Goal: Task Accomplishment & Management: Manage account settings

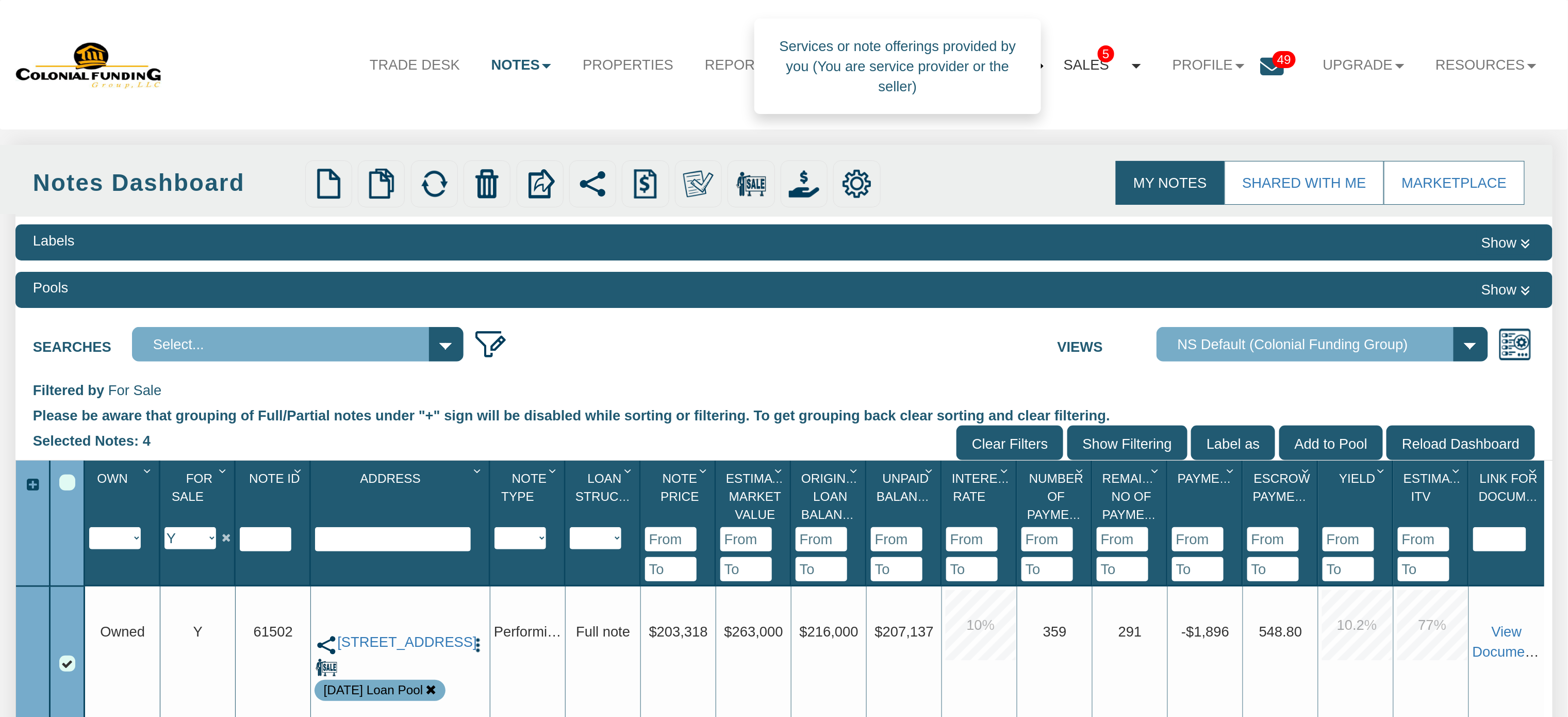
click at [1063, 62] on link "Sales 5" at bounding box center [1102, 65] width 109 height 42
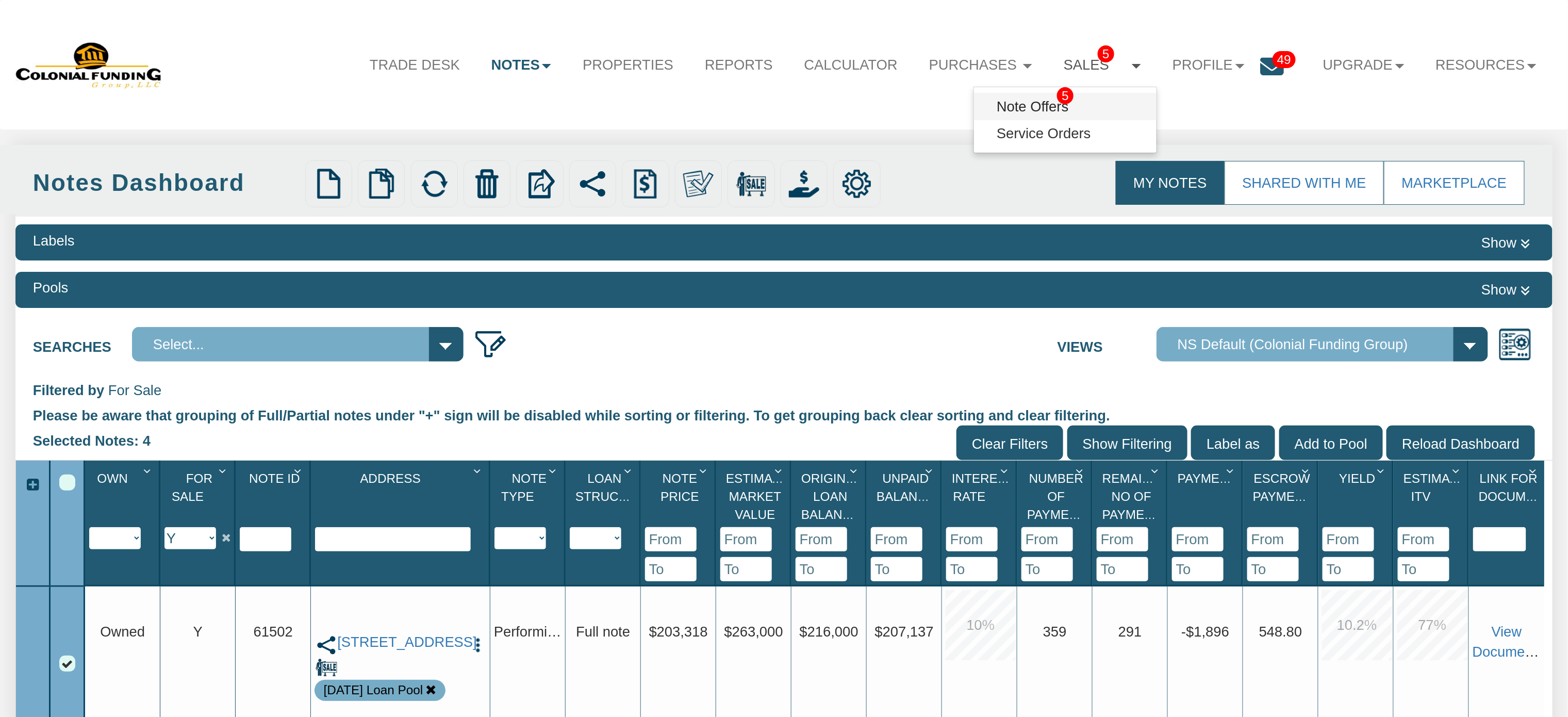
click at [1036, 107] on link "Note Offers 5" at bounding box center [1066, 107] width 183 height 27
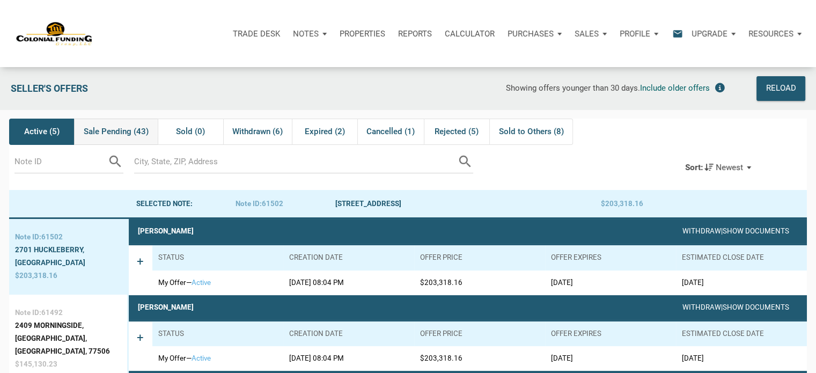
click at [107, 133] on span "Sale Pending (43)" at bounding box center [116, 131] width 65 height 13
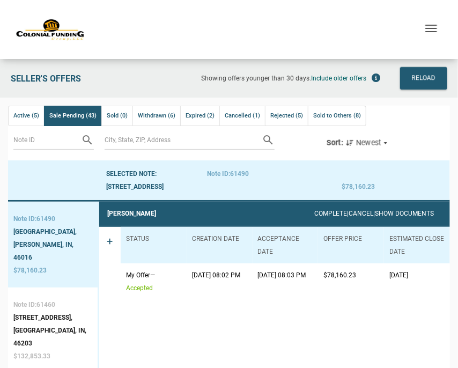
click at [388, 143] on div "Sort: Newest" at bounding box center [359, 143] width 65 height 13
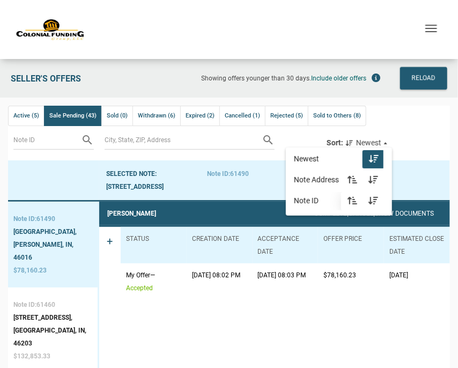
click at [356, 201] on icon "button" at bounding box center [352, 200] width 13 height 9
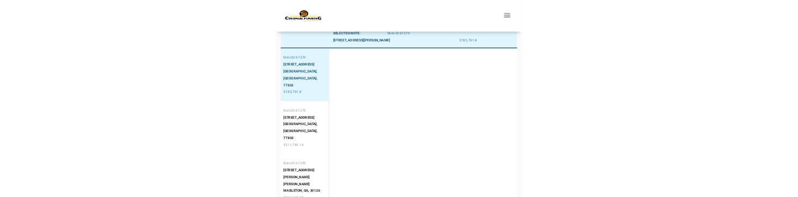
scroll to position [107, 0]
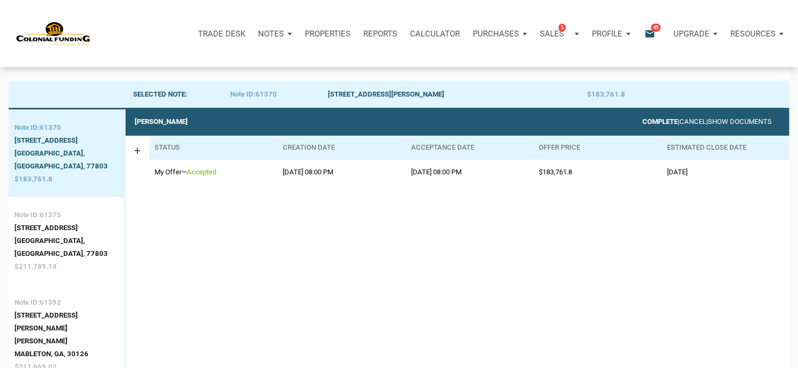
click at [643, 124] on link "Complete" at bounding box center [660, 122] width 35 height 8
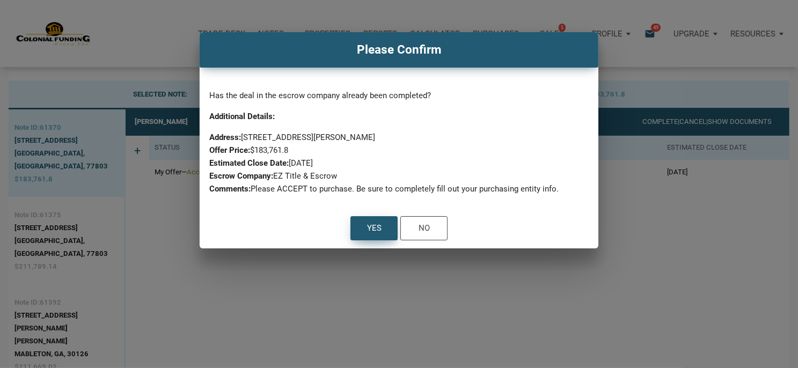
click at [377, 224] on div "Yes" at bounding box center [374, 228] width 14 height 14
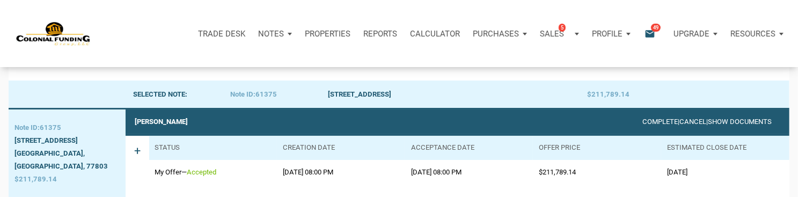
click at [208, 59] on div "Trade Desk Notes Dashboard Transactions Properties Reports Calculator Purchases…" at bounding box center [403, 33] width 790 height 67
click at [643, 121] on link "Complete" at bounding box center [660, 122] width 35 height 8
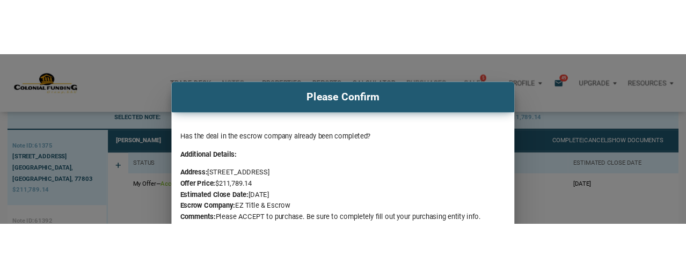
scroll to position [150, 0]
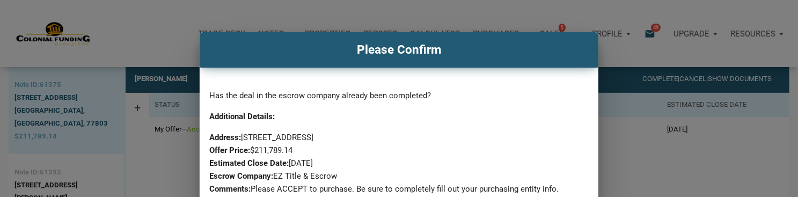
click at [514, 97] on p "Has the deal in the escrow company already been completed?" at bounding box center [399, 95] width 379 height 13
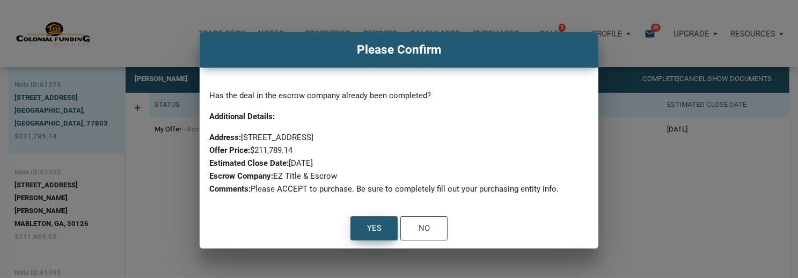
click at [367, 229] on div "Yes" at bounding box center [374, 228] width 14 height 14
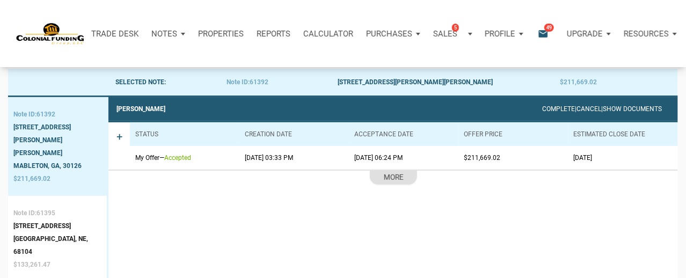
scroll to position [89, 0]
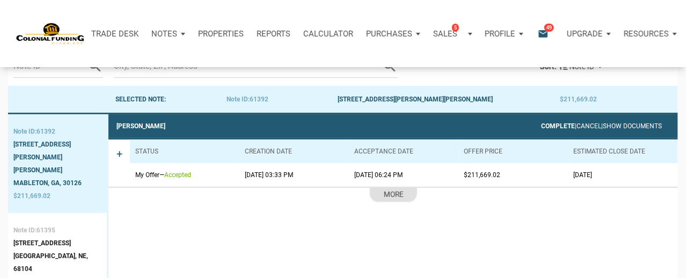
click at [541, 124] on link "Complete" at bounding box center [558, 126] width 34 height 8
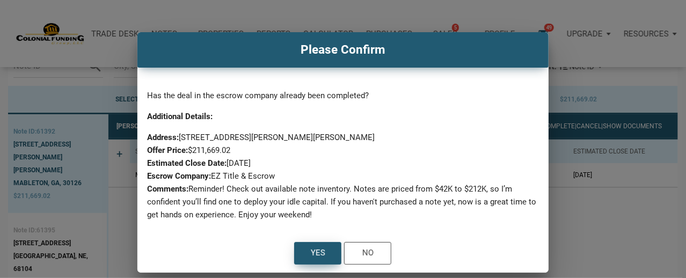
click at [309, 253] on div "Yes" at bounding box center [318, 253] width 46 height 21
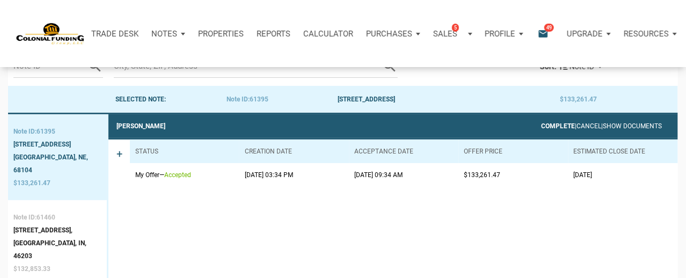
click at [541, 125] on link "Complete" at bounding box center [558, 126] width 34 height 8
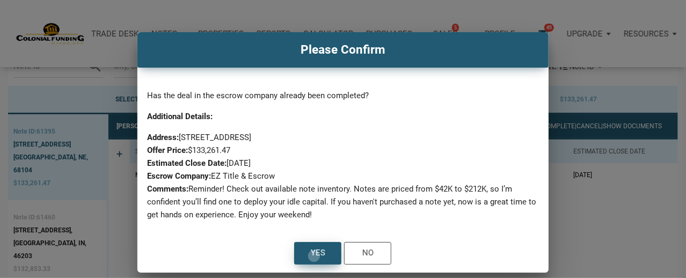
click at [314, 256] on div "Yes" at bounding box center [318, 253] width 14 height 13
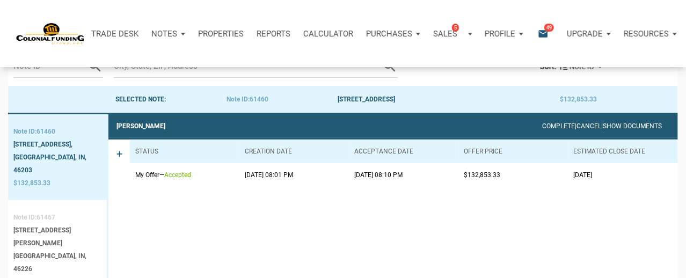
click at [52, 227] on div "[STREET_ADDRESS][PERSON_NAME]" at bounding box center [57, 237] width 88 height 26
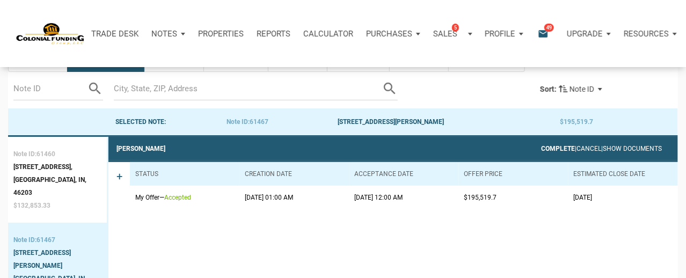
click at [541, 145] on link "Complete" at bounding box center [558, 149] width 34 height 8
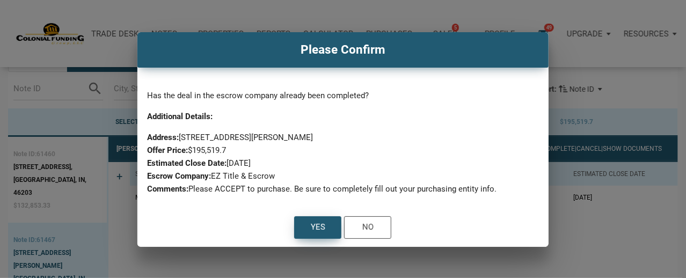
click at [318, 234] on div "Yes" at bounding box center [318, 227] width 14 height 13
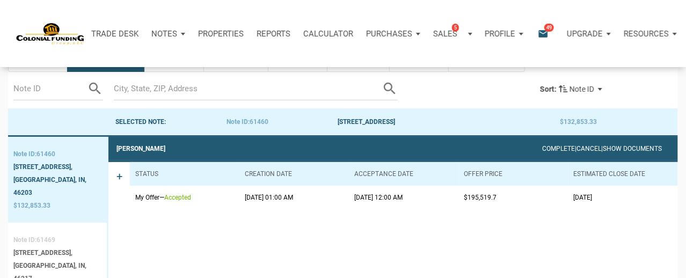
click at [41, 250] on div "[STREET_ADDRESS]," at bounding box center [57, 252] width 88 height 13
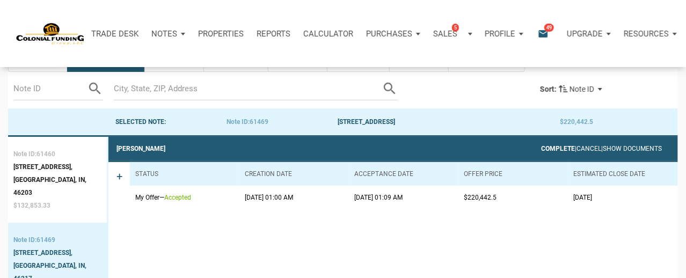
click at [541, 149] on link "Complete" at bounding box center [558, 149] width 34 height 8
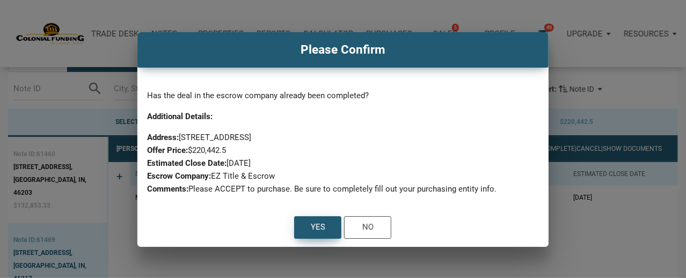
click at [318, 231] on div "Yes" at bounding box center [318, 227] width 46 height 21
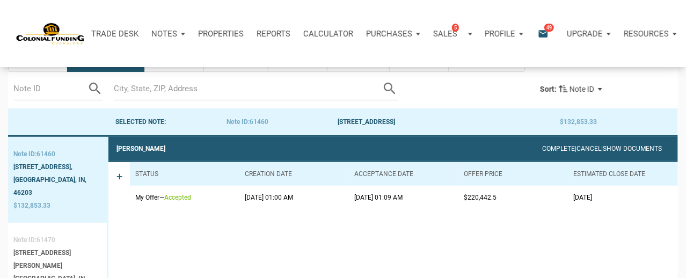
click at [57, 255] on div "[STREET_ADDRESS][PERSON_NAME]" at bounding box center [57, 259] width 88 height 26
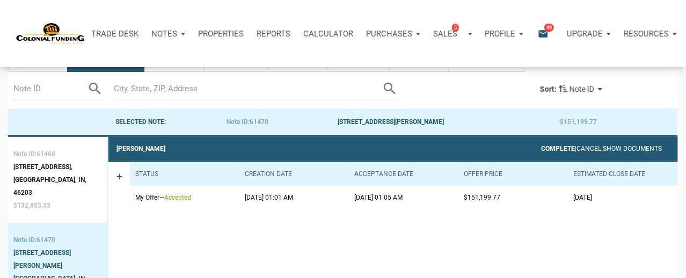
click at [541, 145] on link "Complete" at bounding box center [558, 149] width 34 height 8
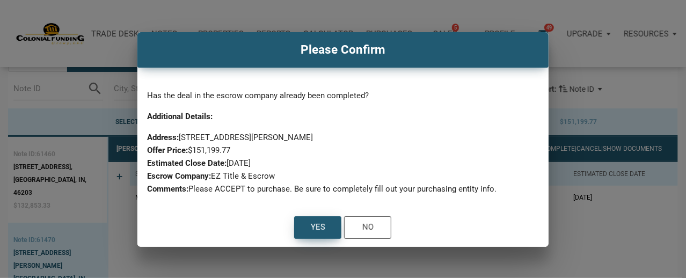
click at [318, 234] on div "Yes" at bounding box center [318, 227] width 14 height 13
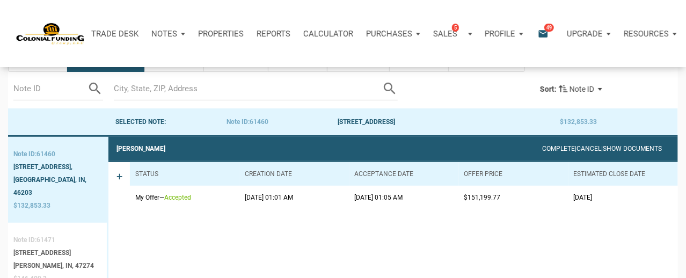
click at [43, 249] on div "[STREET_ADDRESS]" at bounding box center [53, 252] width 81 height 13
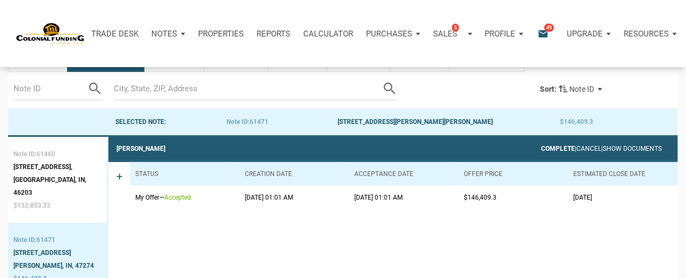
click at [541, 145] on link "Complete" at bounding box center [558, 149] width 34 height 8
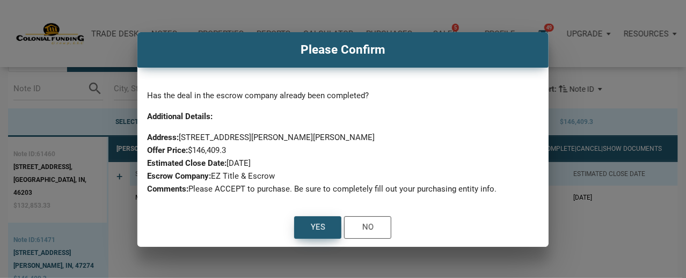
click at [318, 234] on div "Yes" at bounding box center [318, 227] width 14 height 13
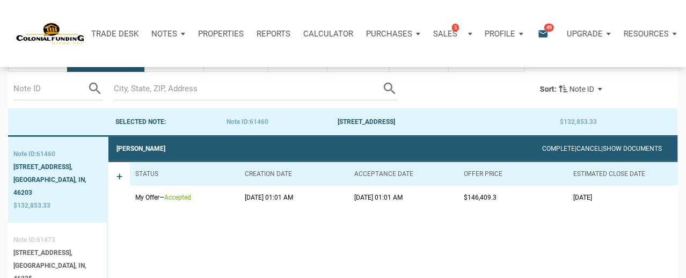
click at [49, 249] on div "[STREET_ADDRESS]," at bounding box center [57, 252] width 88 height 13
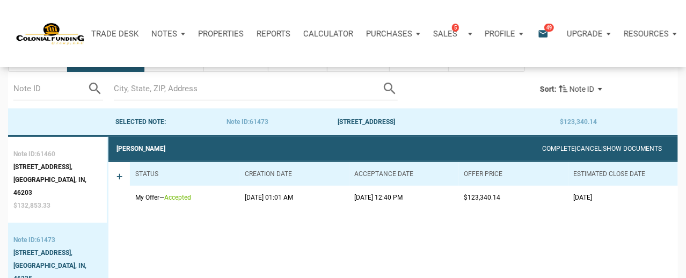
drag, startPoint x: 530, startPoint y: 144, endPoint x: 522, endPoint y: 148, distance: 9.2
click at [542, 148] on link "Complete" at bounding box center [558, 149] width 33 height 8
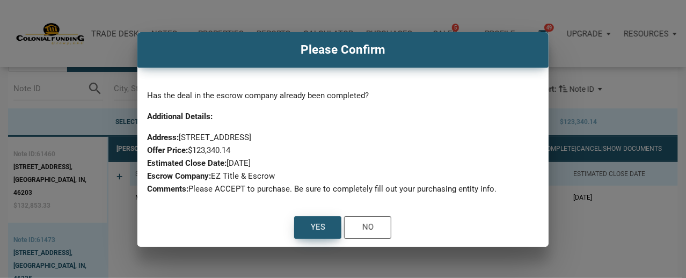
click at [326, 235] on div "Yes" at bounding box center [318, 227] width 46 height 21
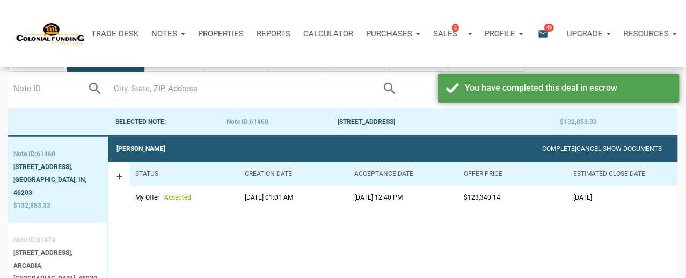
click at [55, 253] on div "[STREET_ADDRESS]," at bounding box center [57, 252] width 88 height 13
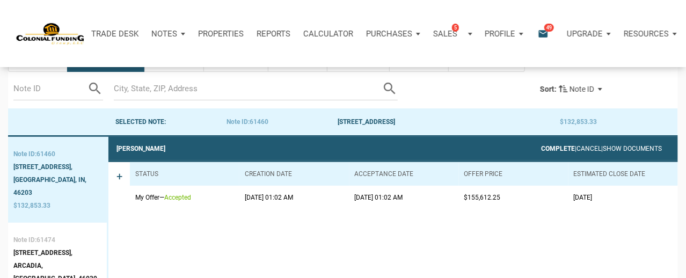
click at [541, 147] on link "Complete" at bounding box center [558, 149] width 34 height 8
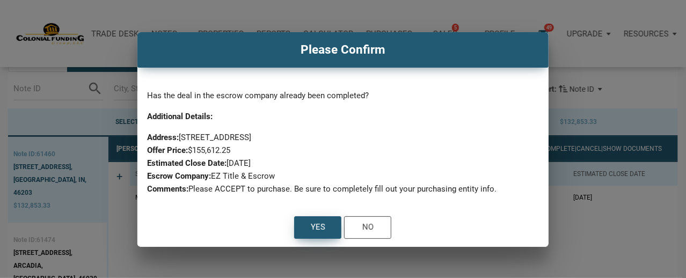
click at [311, 234] on div "Yes" at bounding box center [318, 227] width 14 height 13
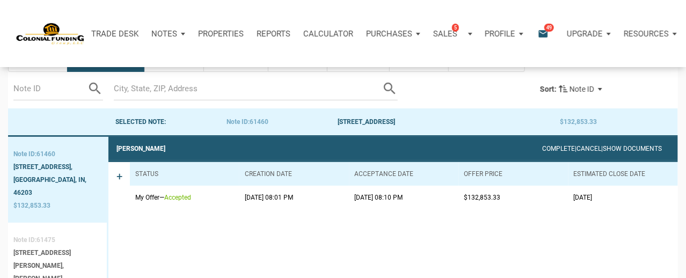
click at [31, 253] on div "[STREET_ADDRESS][PERSON_NAME]," at bounding box center [57, 259] width 88 height 26
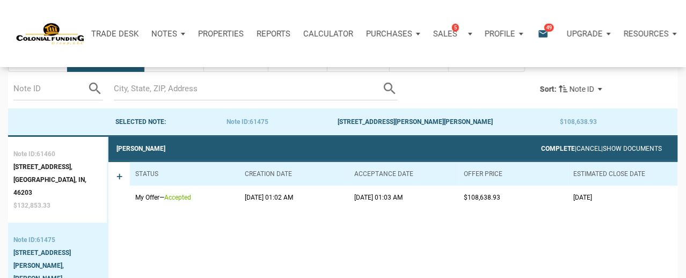
click at [541, 145] on link "Complete" at bounding box center [558, 149] width 34 height 8
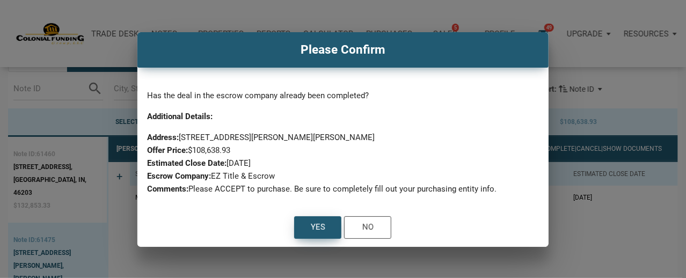
click at [318, 234] on div "Yes" at bounding box center [318, 227] width 14 height 13
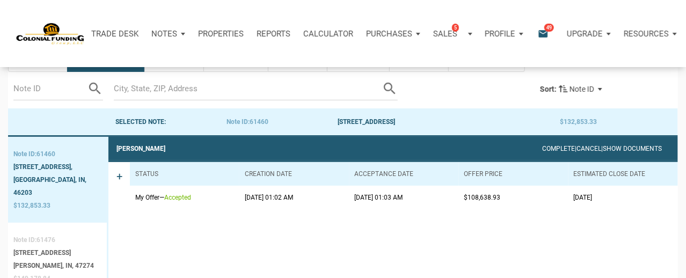
click at [46, 254] on div "[STREET_ADDRESS]" at bounding box center [53, 252] width 81 height 13
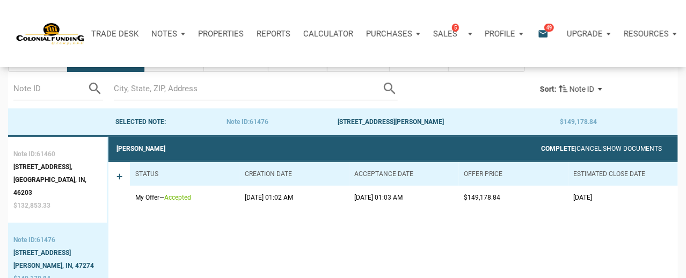
click at [541, 145] on link "Complete" at bounding box center [558, 149] width 34 height 8
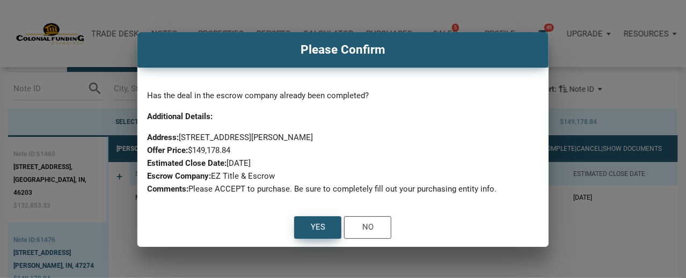
click at [313, 234] on div "Yes" at bounding box center [318, 227] width 14 height 13
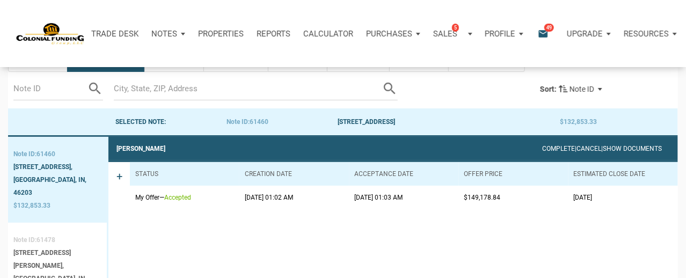
click at [45, 246] on div "[STREET_ADDRESS][PERSON_NAME]," at bounding box center [57, 259] width 88 height 26
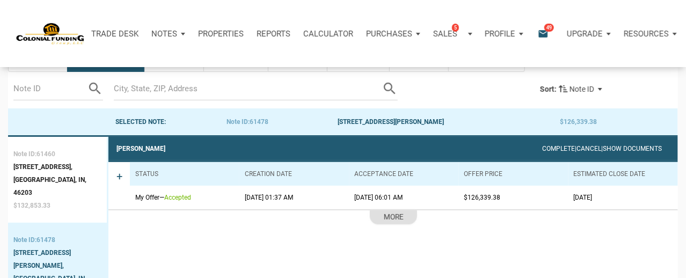
click at [542, 143] on div "Complete | Cancel | Show Documents" at bounding box center [602, 148] width 120 height 13
click at [541, 148] on link "Complete" at bounding box center [558, 149] width 34 height 8
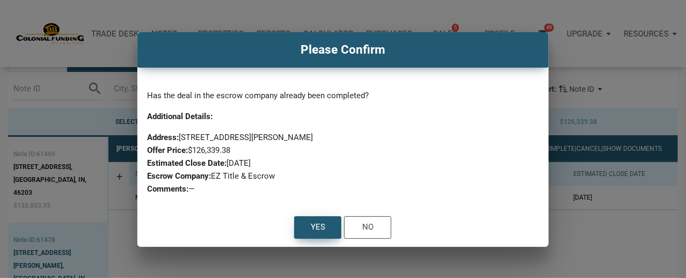
click at [317, 229] on div "Yes" at bounding box center [318, 227] width 14 height 13
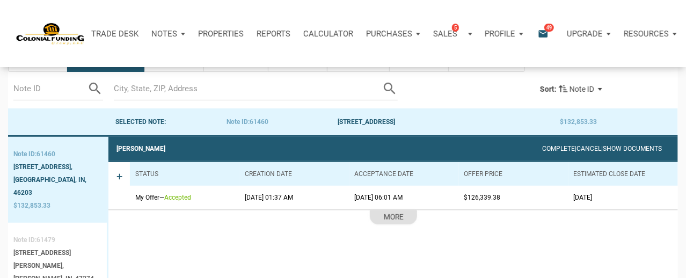
click at [32, 248] on div "[STREET_ADDRESS][PERSON_NAME]," at bounding box center [57, 259] width 88 height 26
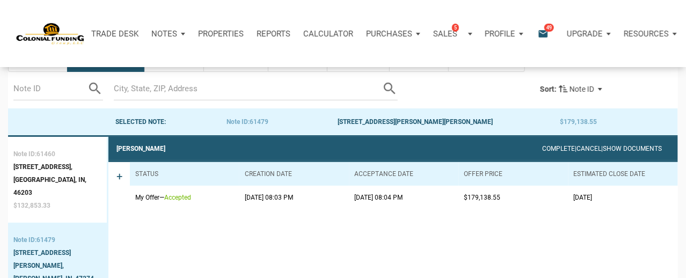
click at [541, 148] on link "Complete" at bounding box center [558, 149] width 34 height 8
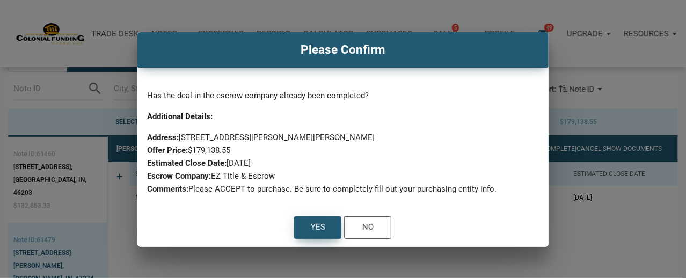
click at [320, 234] on div "Yes" at bounding box center [318, 227] width 14 height 13
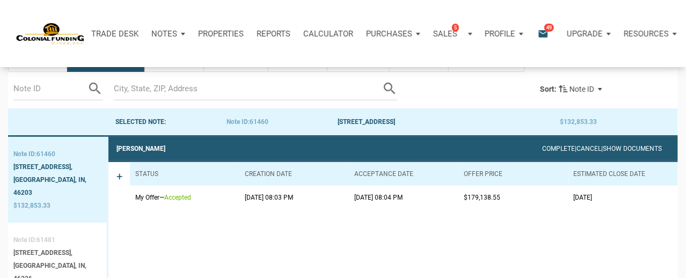
click at [45, 259] on div "[GEOGRAPHIC_DATA], IN, 46226" at bounding box center [57, 272] width 88 height 26
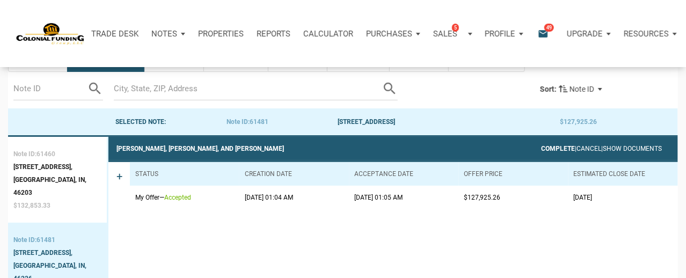
click at [541, 146] on link "Complete" at bounding box center [558, 149] width 34 height 8
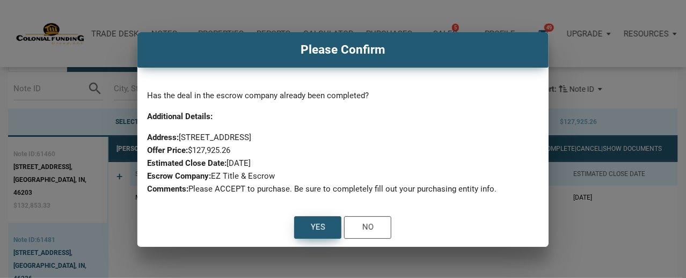
click at [318, 234] on div "Yes" at bounding box center [318, 227] width 14 height 13
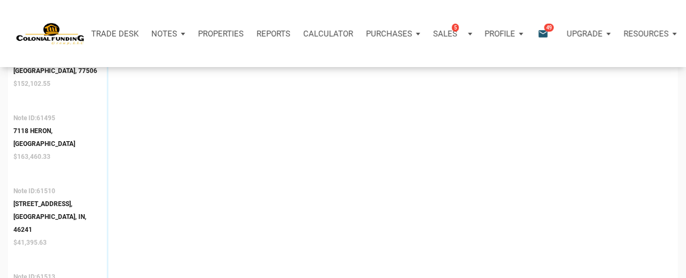
scroll to position [441, 0]
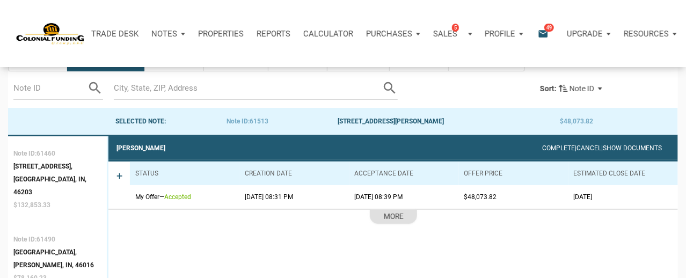
scroll to position [67, 0]
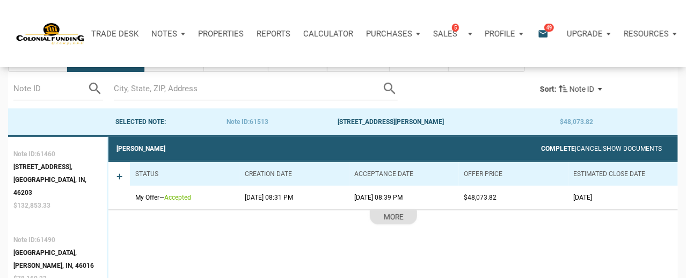
click at [541, 145] on link "Complete" at bounding box center [558, 149] width 34 height 8
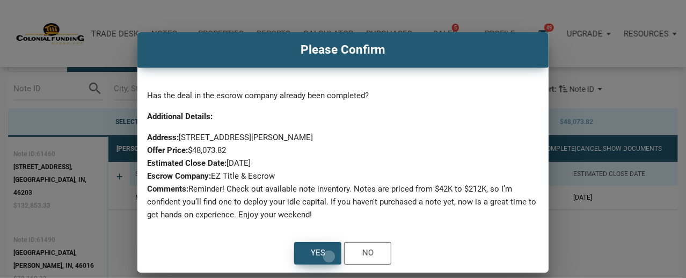
click at [329, 256] on div "Yes" at bounding box center [318, 253] width 46 height 21
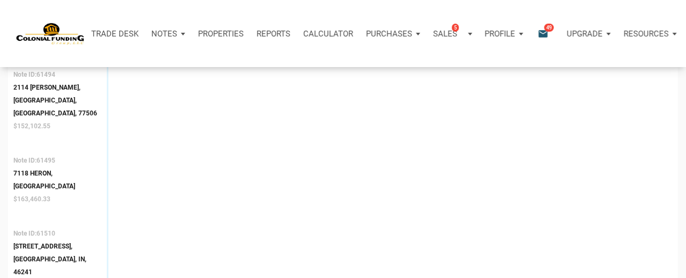
scroll to position [395, 0]
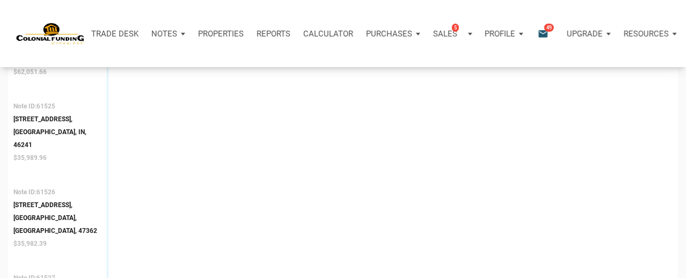
scroll to position [977, 0]
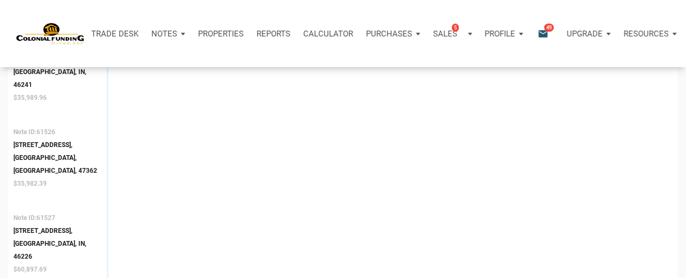
scroll to position [1037, 0]
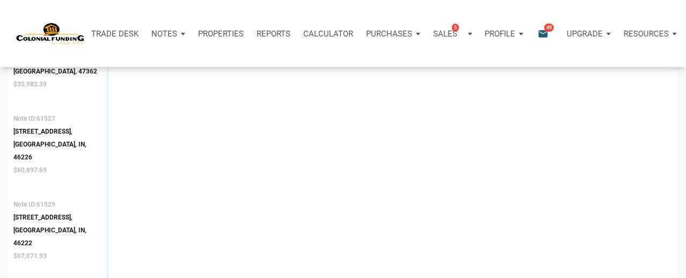
scroll to position [1144, 0]
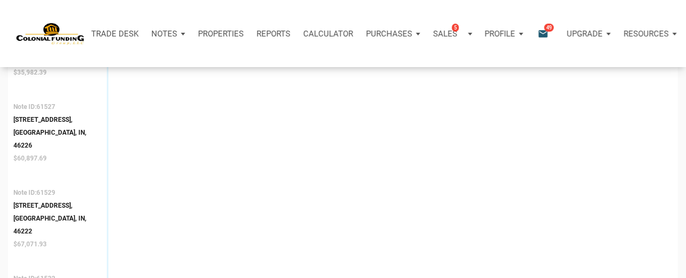
click at [607, 8] on div "Trade Desk Notes Dashboard Transactions Properties Reports Calculator Purchases…" at bounding box center [347, 33] width 678 height 67
click at [221, 183] on div "[PERSON_NAME] Complete | Cancel | Show Documents + Status Creation date Accepta…" at bounding box center [393, 244] width 570 height 2371
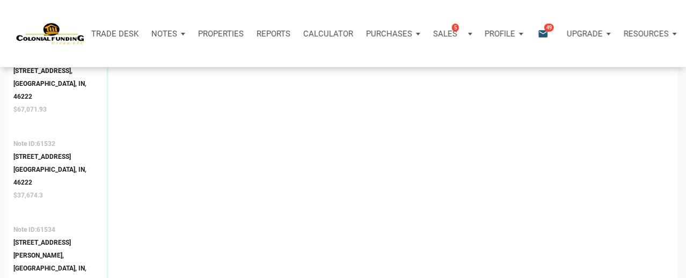
scroll to position [1299, 0]
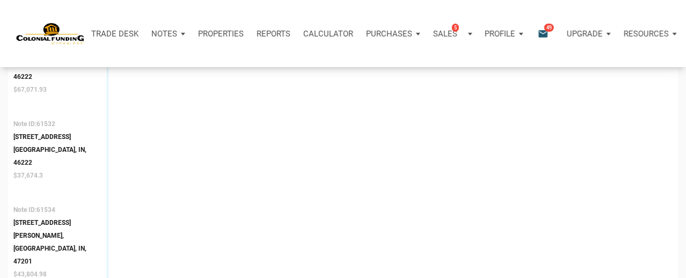
click at [313, 185] on div "[PERSON_NAME] Complete | Cancel | Show Documents + Status Creation date Accepta…" at bounding box center [393, 89] width 570 height 2371
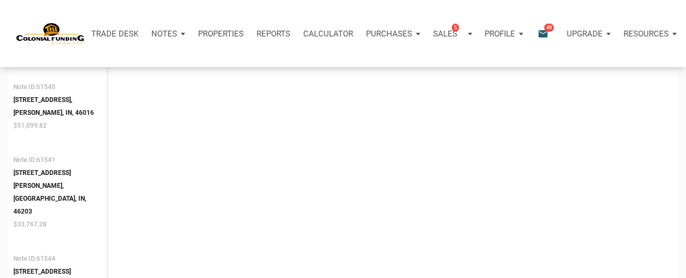
scroll to position [1804, 0]
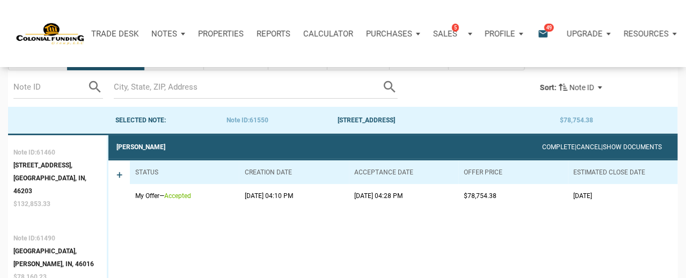
scroll to position [67, 0]
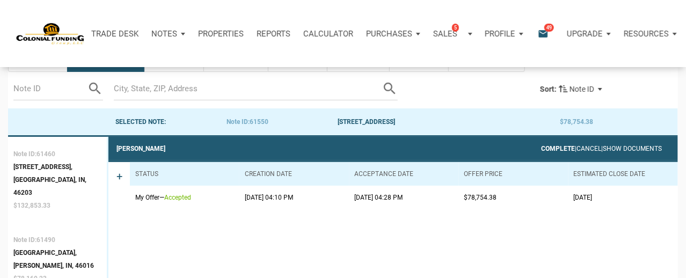
click at [541, 146] on link "Complete" at bounding box center [558, 149] width 34 height 8
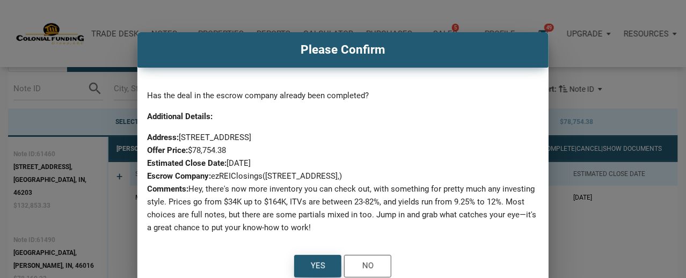
click at [316, 273] on div "Yes" at bounding box center [318, 266] width 14 height 13
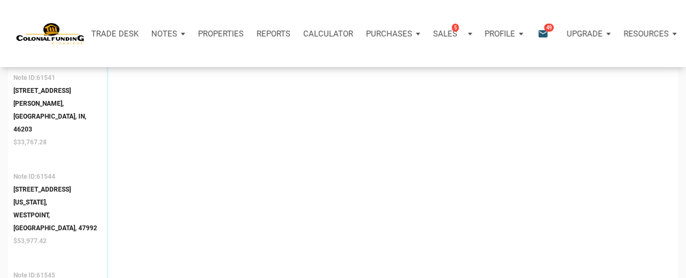
scroll to position [1862, 0]
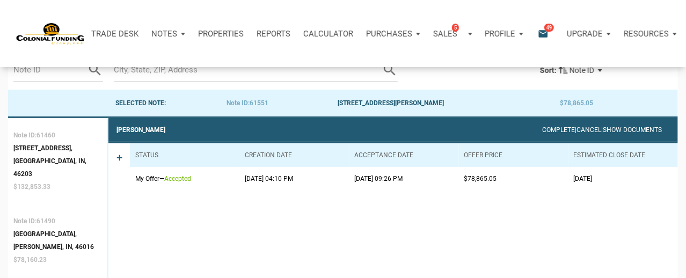
scroll to position [67, 0]
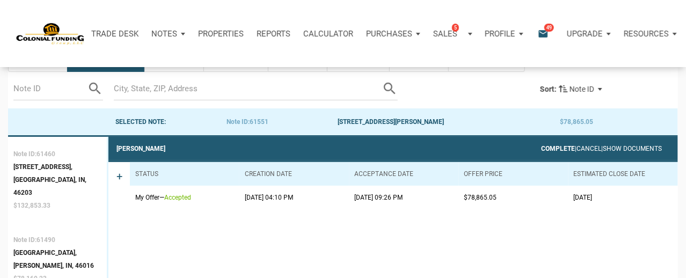
click at [541, 148] on link "Complete" at bounding box center [558, 149] width 34 height 8
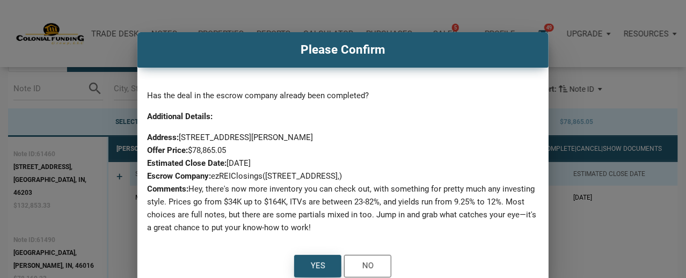
click at [316, 272] on div "Yes" at bounding box center [318, 266] width 46 height 21
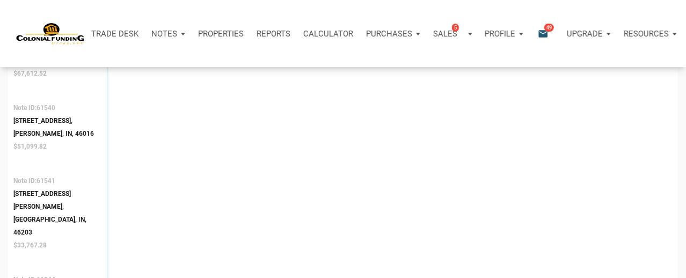
scroll to position [1767, 0]
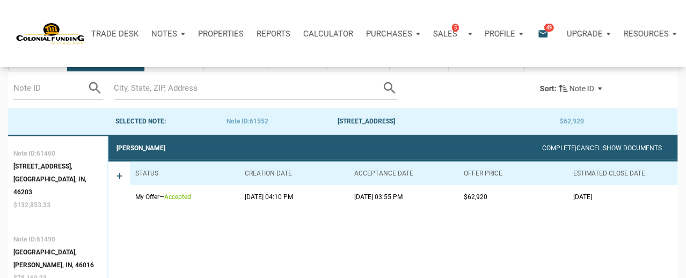
scroll to position [67, 0]
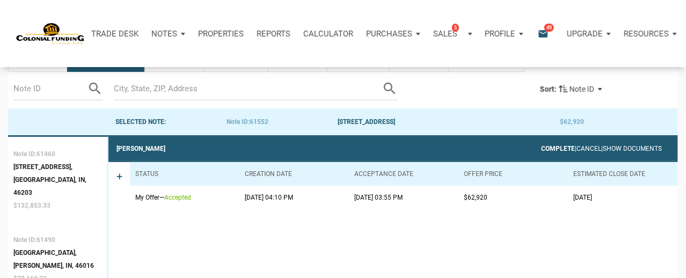
click at [541, 148] on link "Complete" at bounding box center [558, 149] width 34 height 8
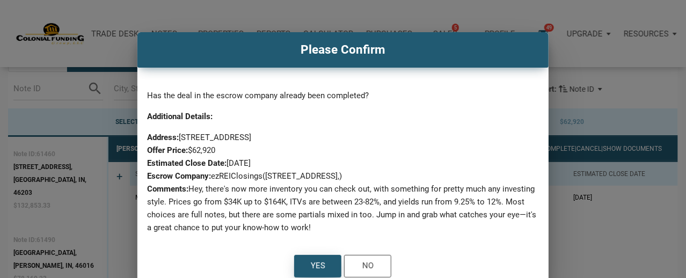
click at [318, 273] on div "Yes" at bounding box center [318, 266] width 14 height 13
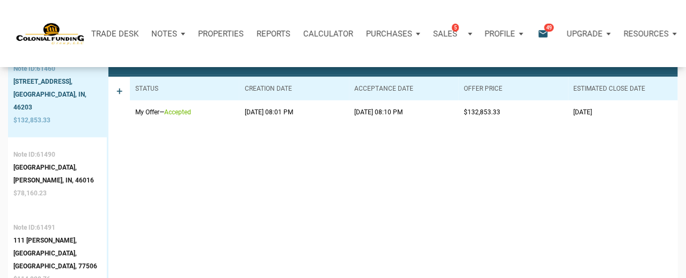
scroll to position [144, 0]
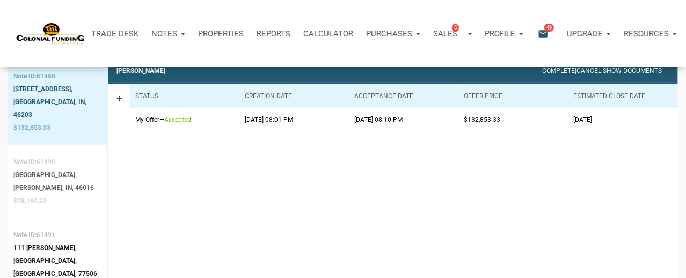
click at [39, 176] on div "[GEOGRAPHIC_DATA]," at bounding box center [53, 175] width 81 height 13
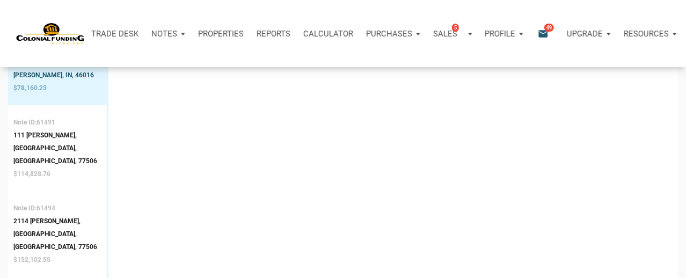
scroll to position [267, 0]
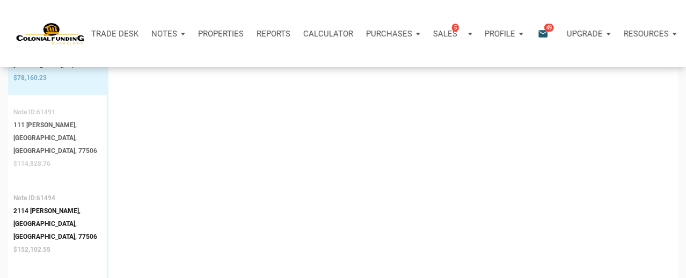
click at [48, 126] on div "111 [PERSON_NAME]," at bounding box center [57, 125] width 88 height 13
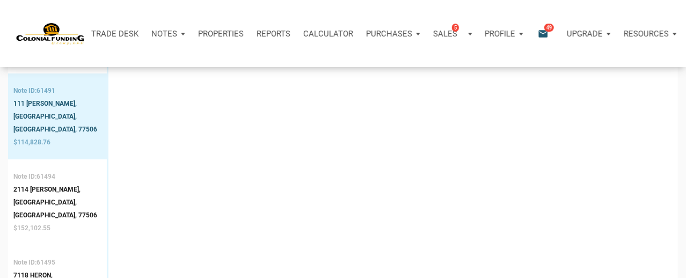
scroll to position [296, 0]
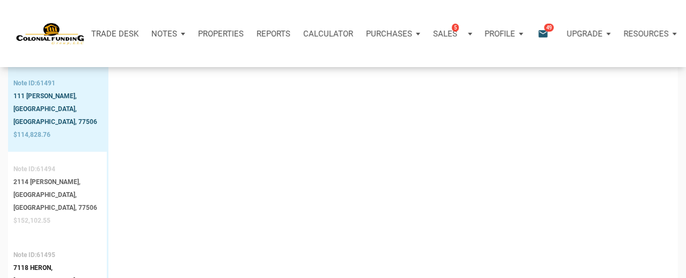
click at [43, 176] on div "2114 [PERSON_NAME]," at bounding box center [57, 182] width 88 height 13
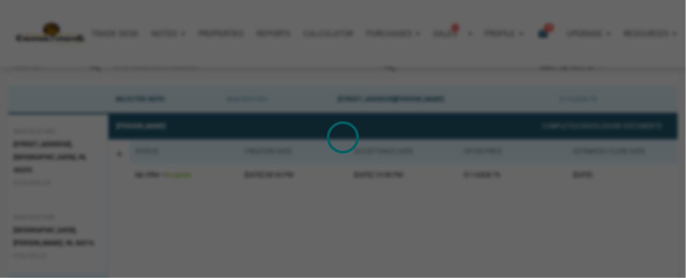
click at [43, 169] on div "Loading" at bounding box center [343, 139] width 686 height 278
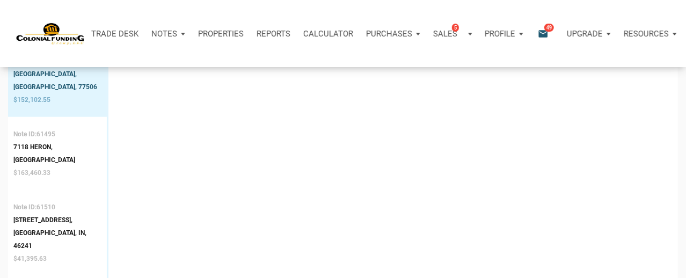
scroll to position [428, 0]
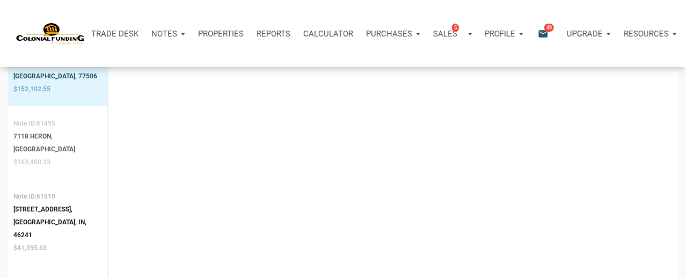
click at [34, 143] on div "[GEOGRAPHIC_DATA]" at bounding box center [44, 149] width 62 height 13
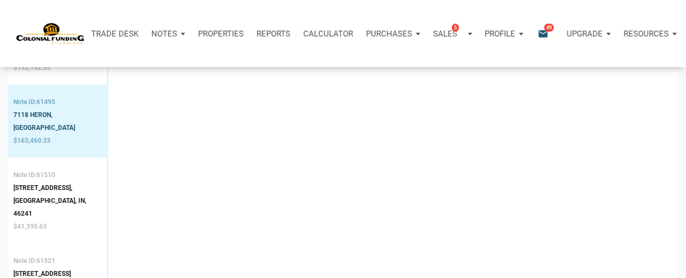
scroll to position [457, 0]
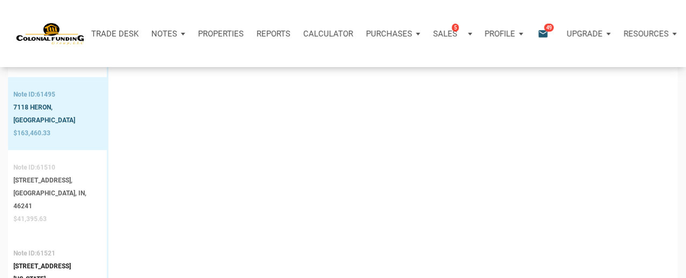
click at [43, 187] on div "[GEOGRAPHIC_DATA], IN, 46241" at bounding box center [57, 200] width 88 height 26
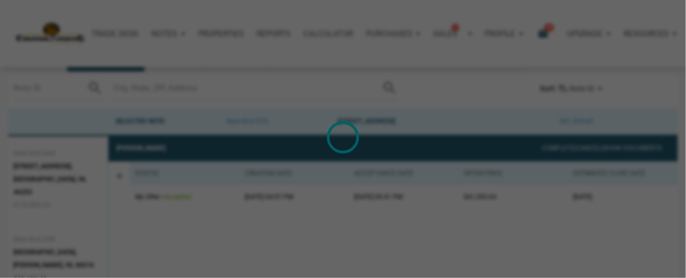
scroll to position [67, 0]
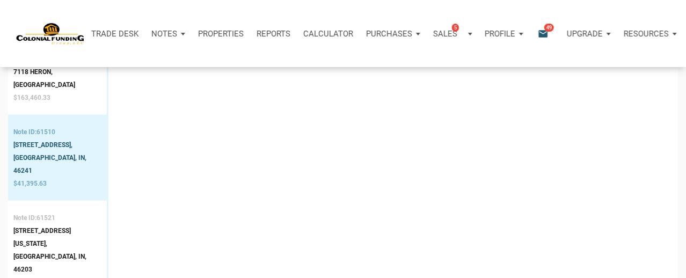
scroll to position [503, 0]
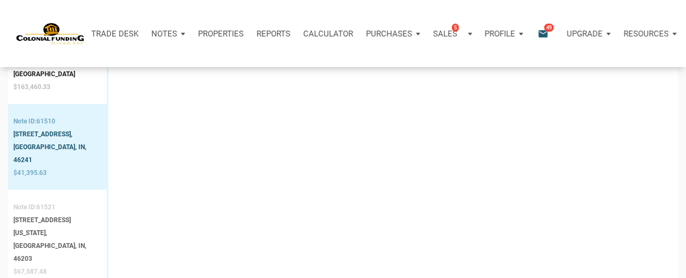
click at [34, 239] on div "[GEOGRAPHIC_DATA], IN, 46203" at bounding box center [57, 252] width 88 height 26
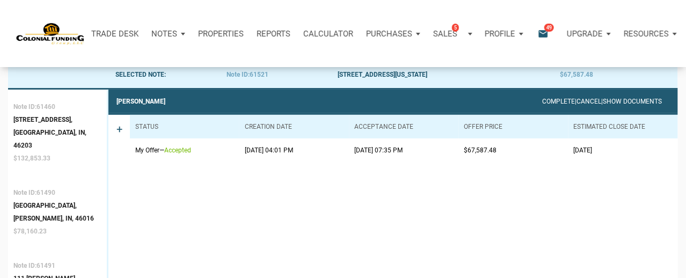
scroll to position [121, 0]
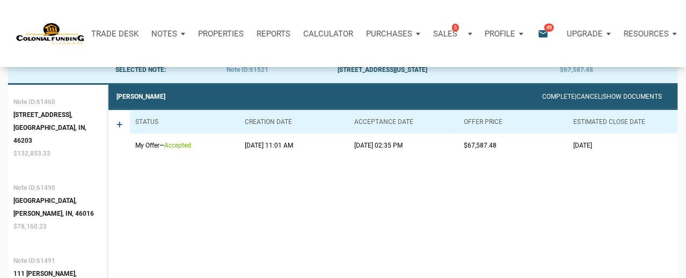
scroll to position [0, 0]
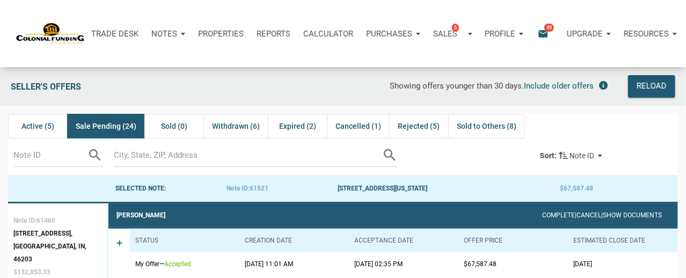
click at [199, 89] on div "Seller's Offers" at bounding box center [106, 86] width 202 height 23
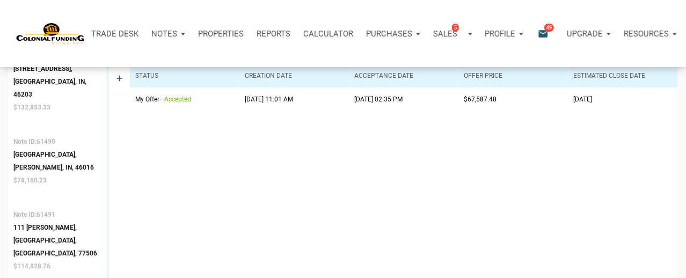
scroll to position [168, 0]
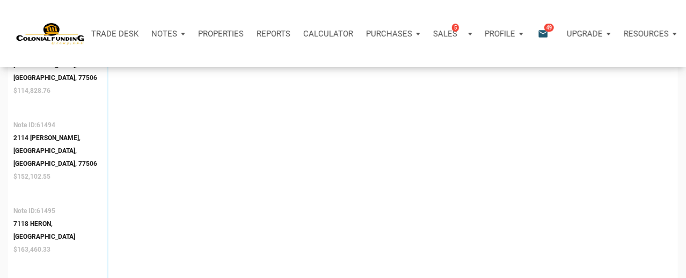
scroll to position [351, 0]
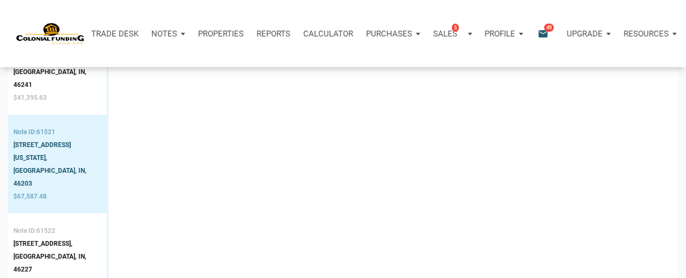
scroll to position [587, 0]
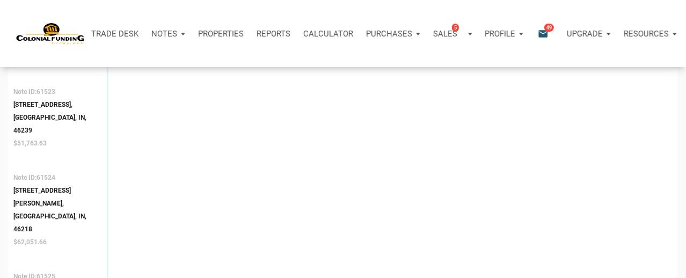
scroll to position [806, 0]
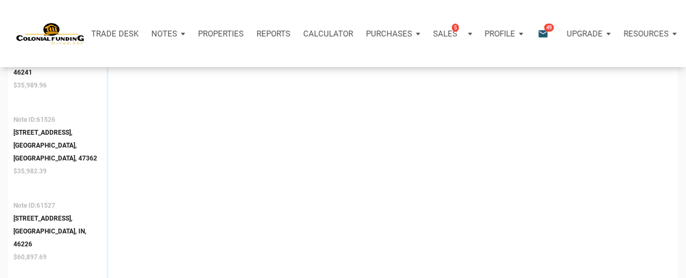
scroll to position [1039, 0]
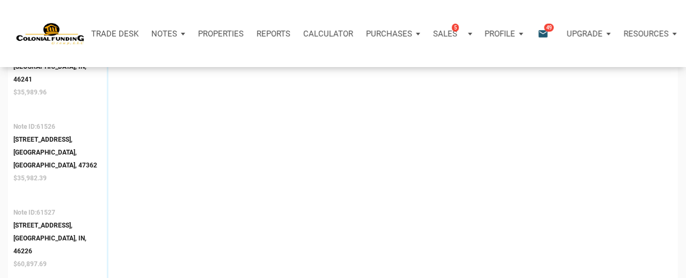
click at [215, 148] on div "[PERSON_NAME] Complete | Cancel | Show Documents + Status Creation date Accepta…" at bounding box center [393, 215] width 570 height 2100
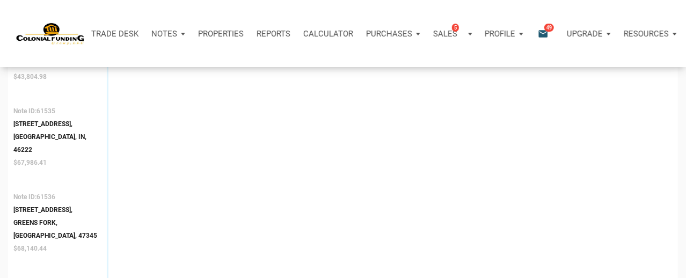
scroll to position [1490, 0]
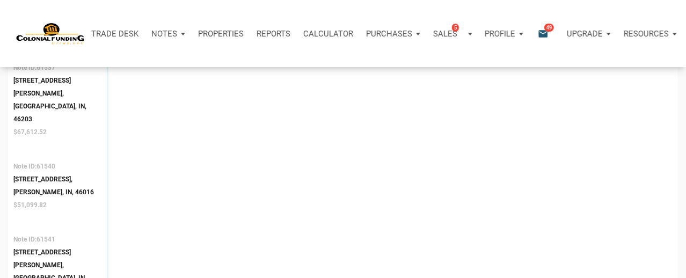
scroll to position [1716, 0]
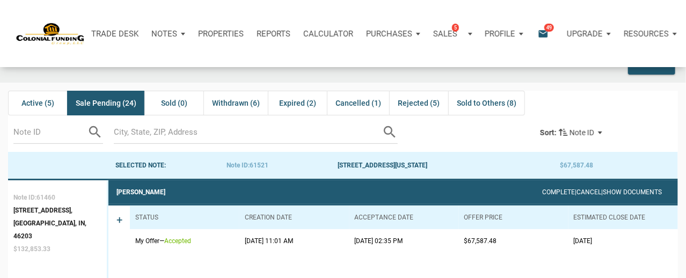
scroll to position [0, 0]
